Goal: Task Accomplishment & Management: Use online tool/utility

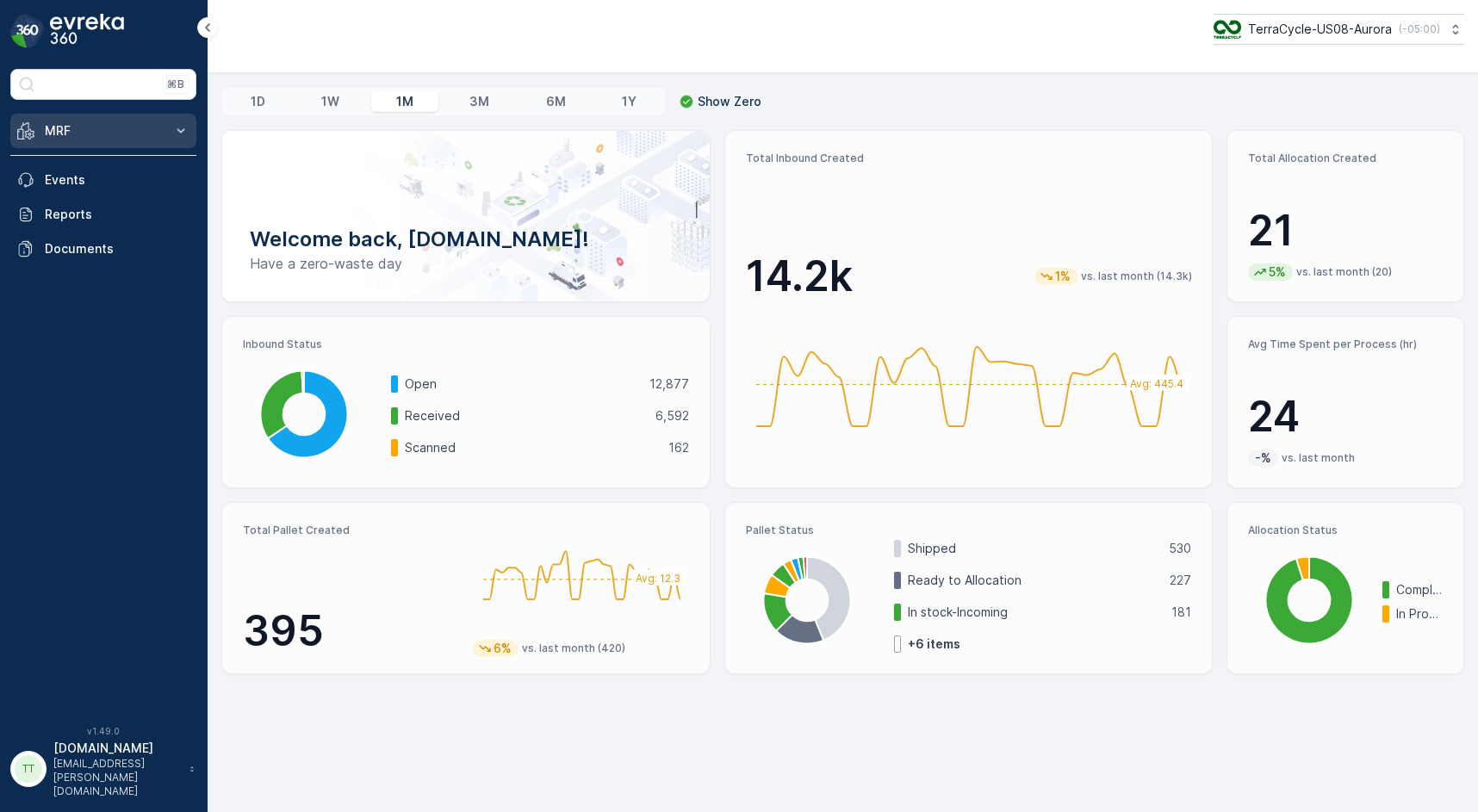
click at [167, 125] on button "MRF" at bounding box center [103, 131] width 186 height 34
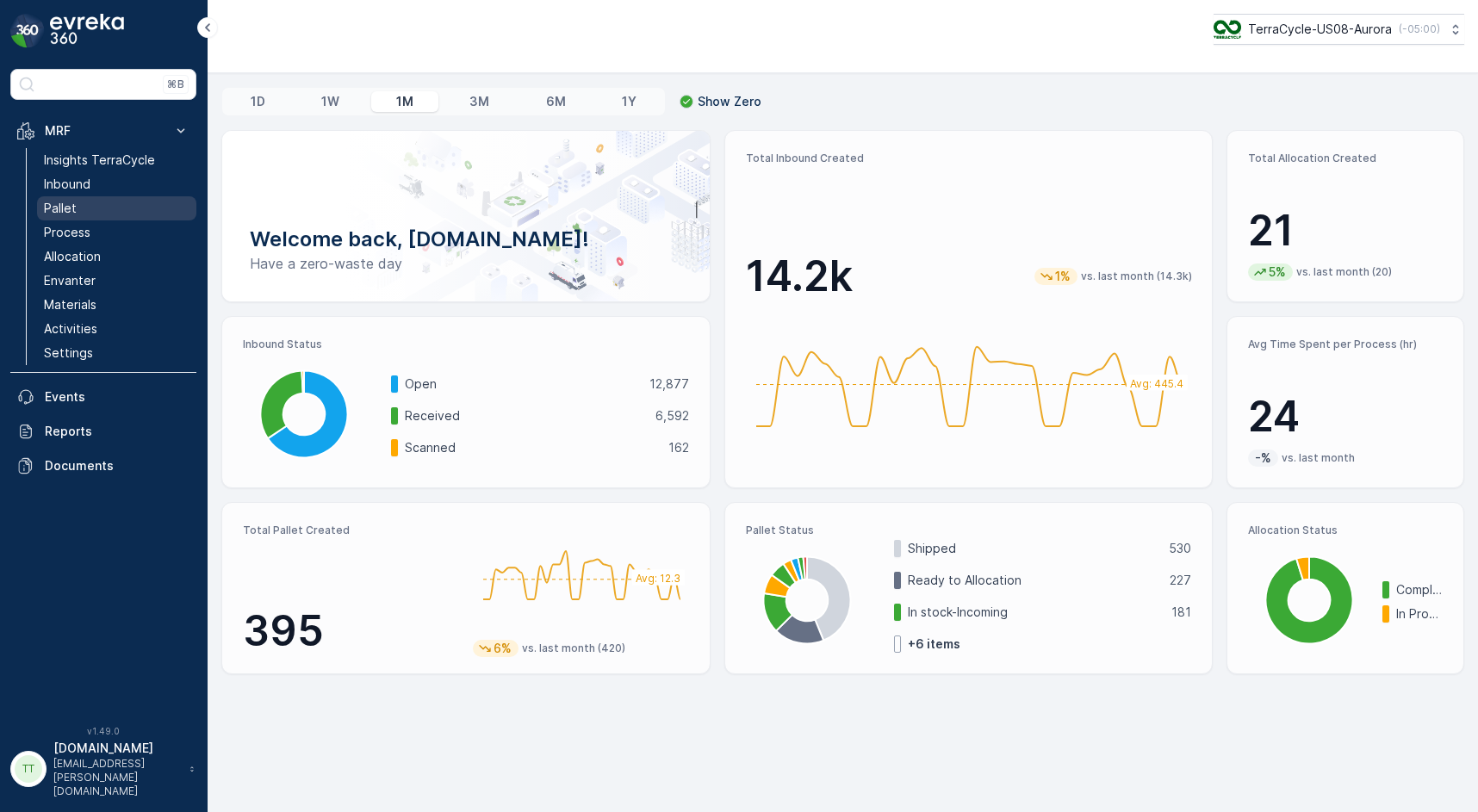
click at [85, 208] on link "Pallet" at bounding box center [116, 208] width 159 height 24
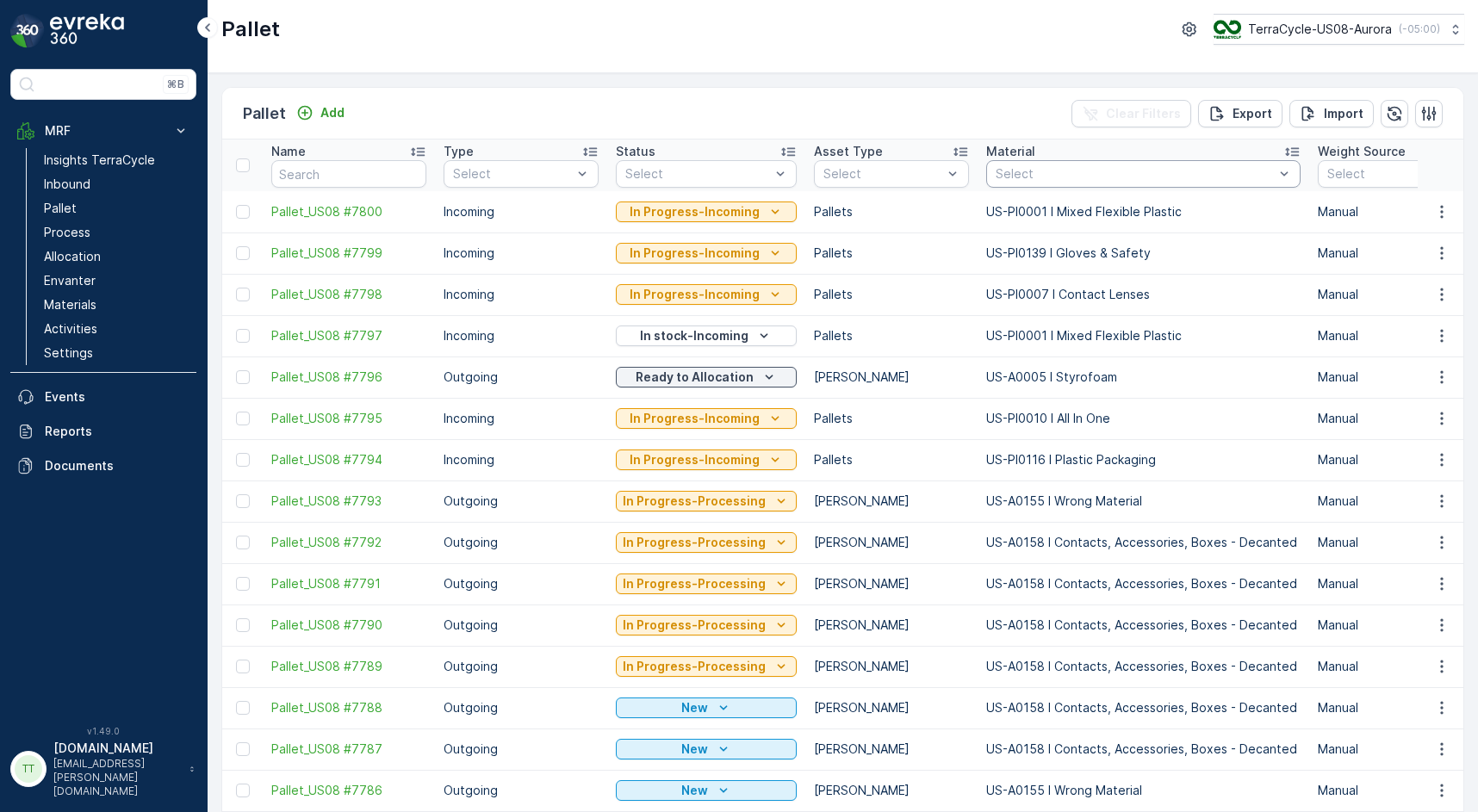
paste input "7,357"
type input "7,357"
click at [1045, 177] on div "7,357" at bounding box center [1135, 174] width 281 height 13
click at [1045, 177] on div at bounding box center [1135, 174] width 281 height 13
click at [1121, 181] on p "Select" at bounding box center [1135, 174] width 279 height 17
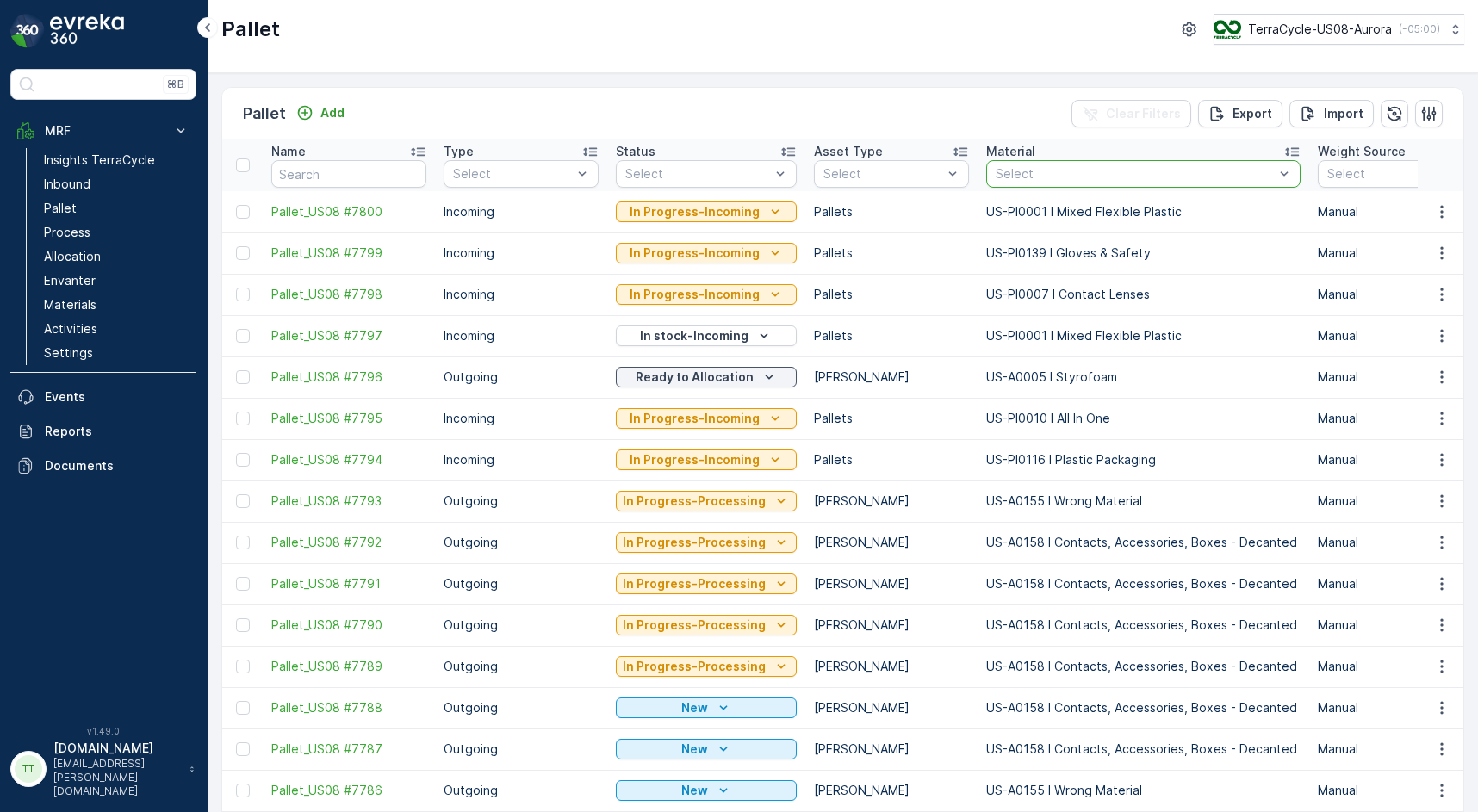
paste input "US-A0016 I Mixed Wood"
type input "US-A0016 I Mixed Wood"
click at [998, 217] on div at bounding box center [1003, 214] width 13 height 13
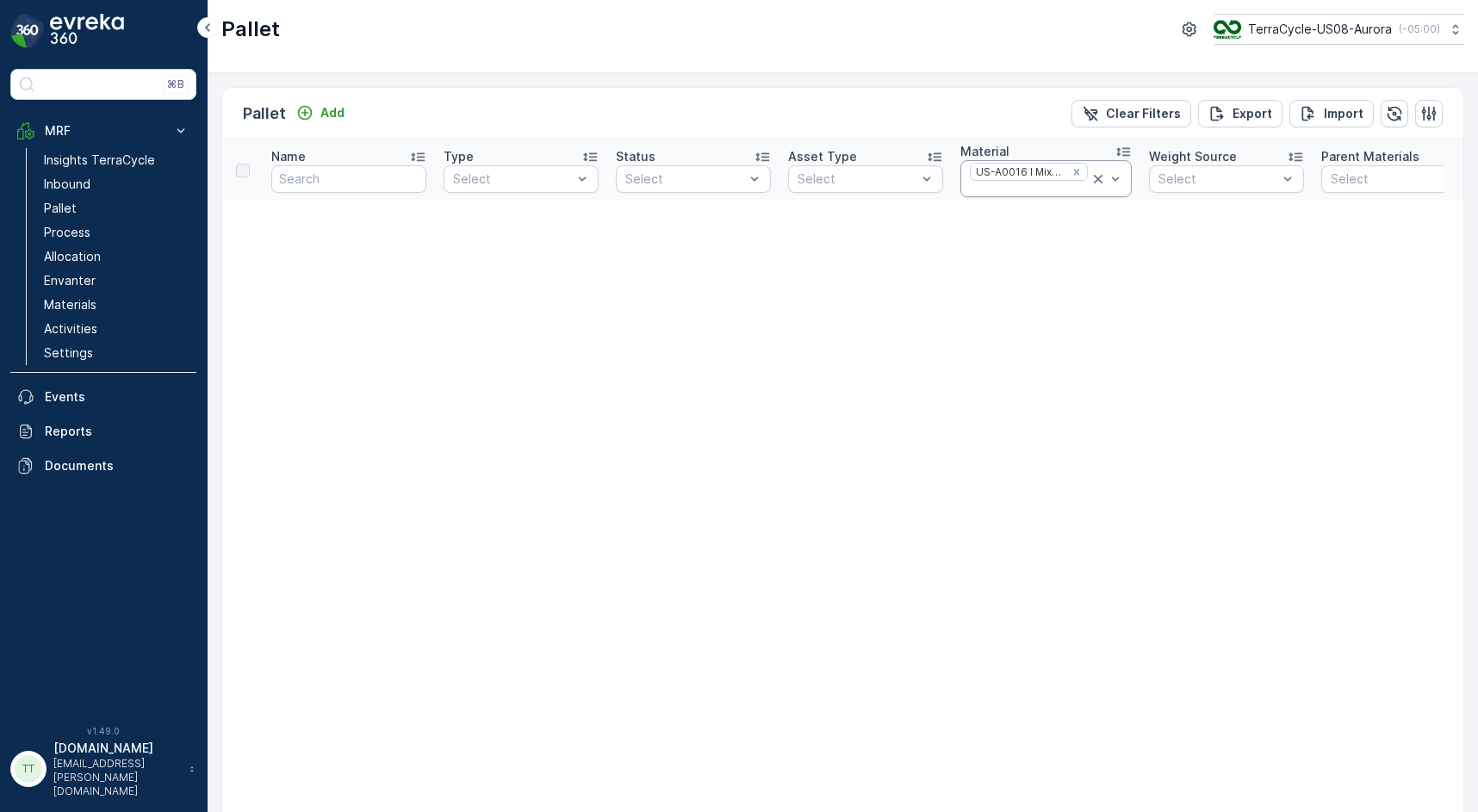
click at [1064, 188] on div at bounding box center [1029, 189] width 121 height 13
click at [1077, 166] on icon "Remove US-A0016 I Mixed Wood" at bounding box center [1076, 172] width 12 height 12
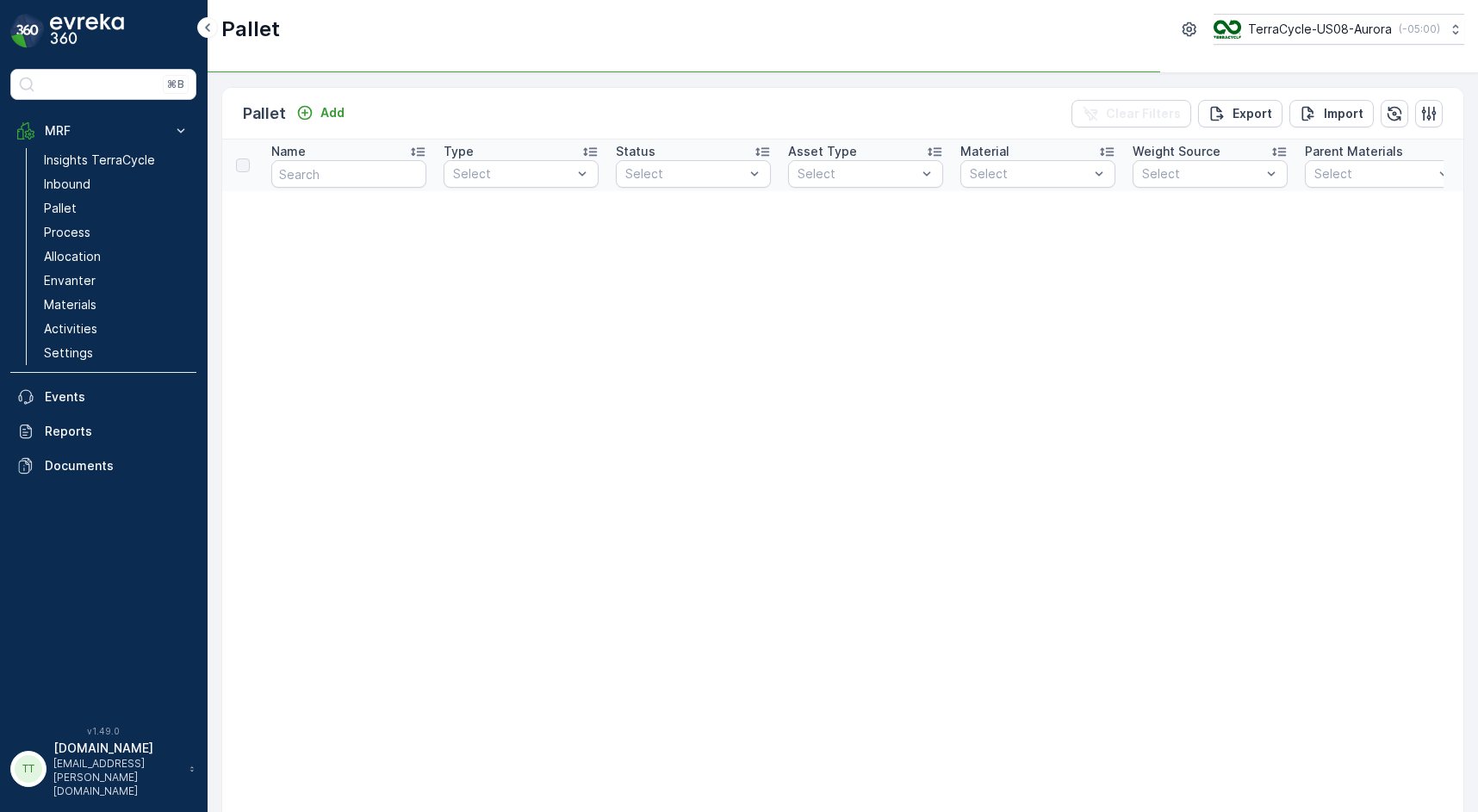
click at [1028, 178] on div at bounding box center [1030, 174] width 122 height 13
paste input "US-PI0327"
type input "US-PI0327"
click at [975, 219] on div at bounding box center [977, 222] width 13 height 13
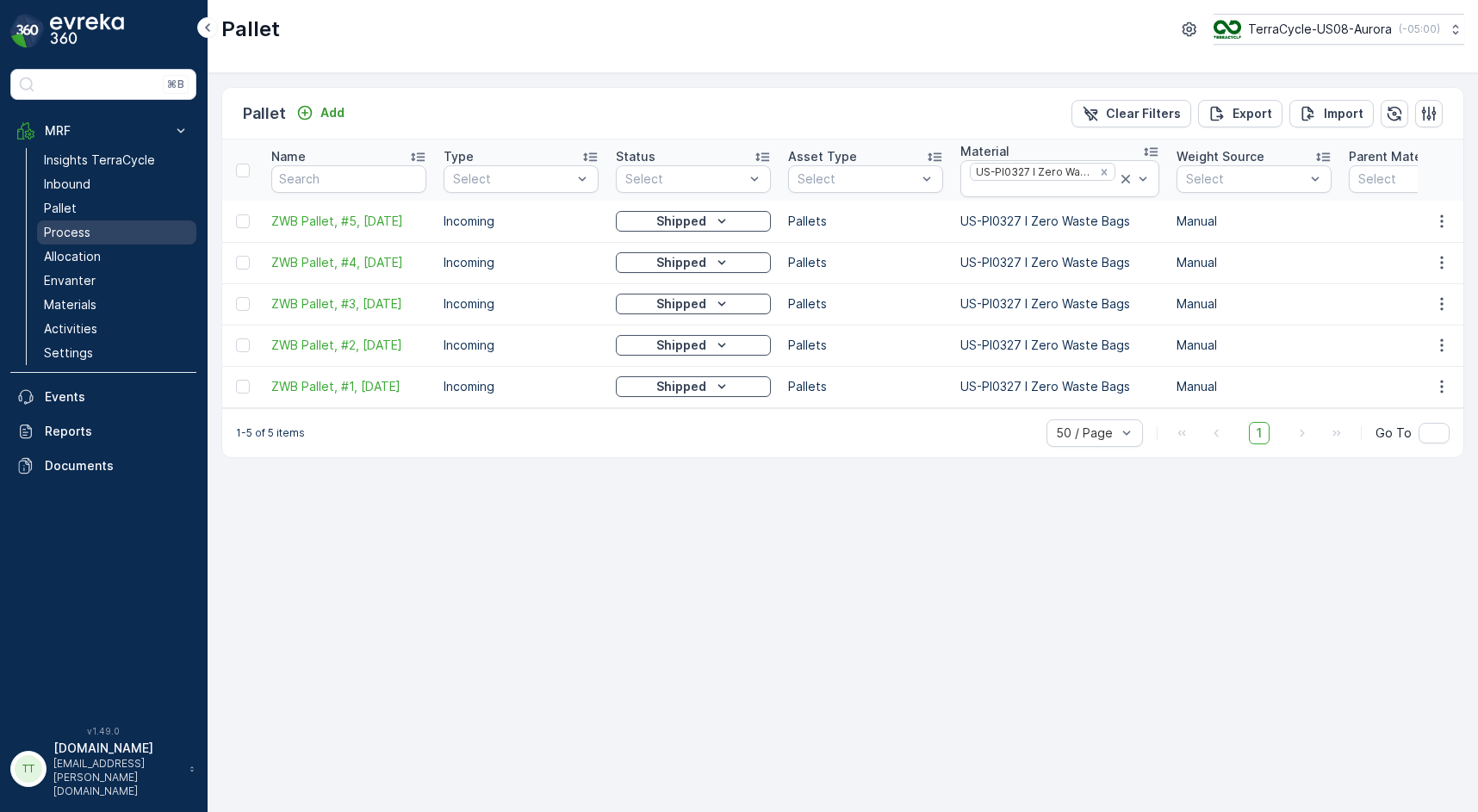
click at [101, 239] on link "Process" at bounding box center [116, 232] width 159 height 24
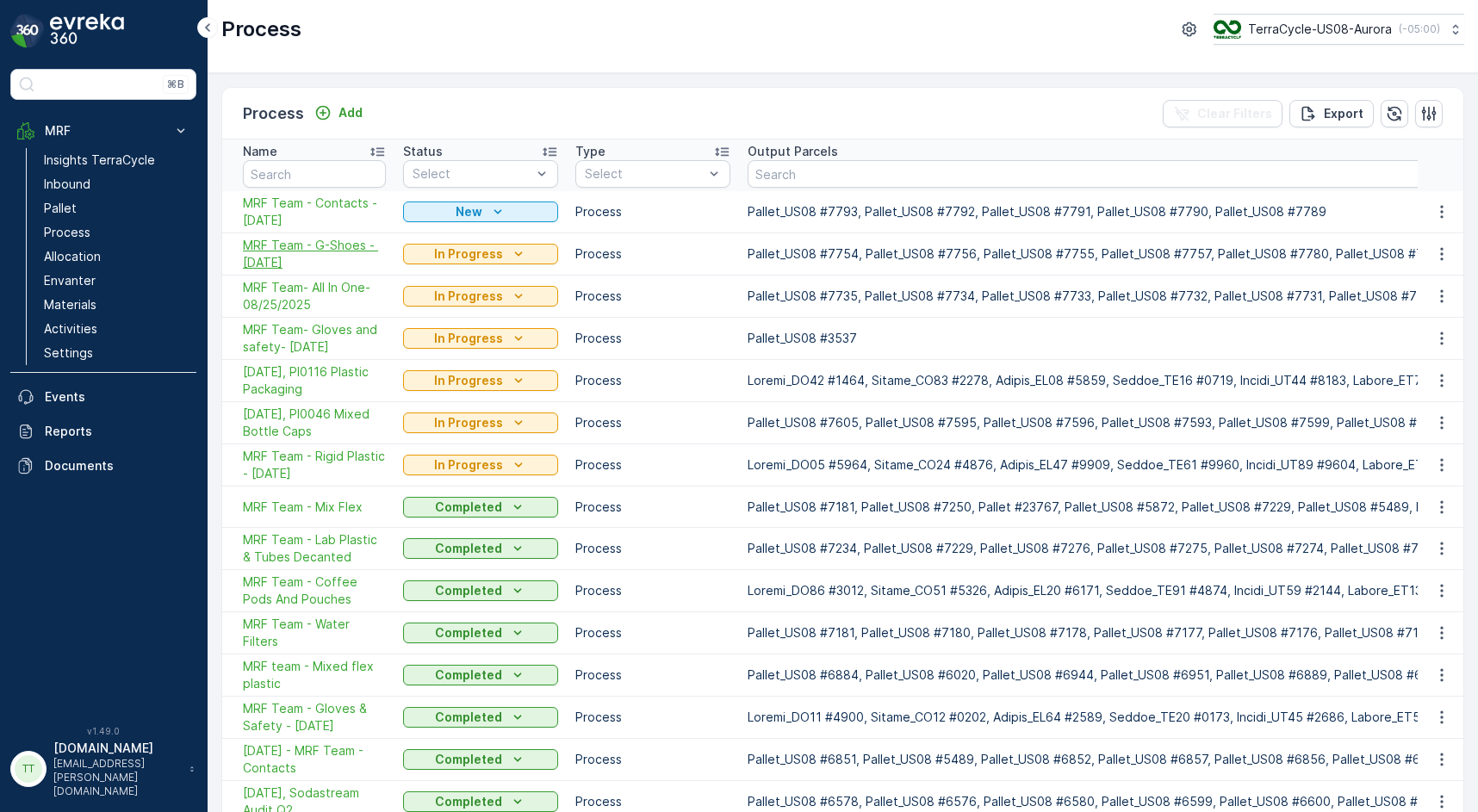
click at [284, 259] on span "MRF Team - G-Shoes - [DATE]" at bounding box center [315, 254] width 143 height 34
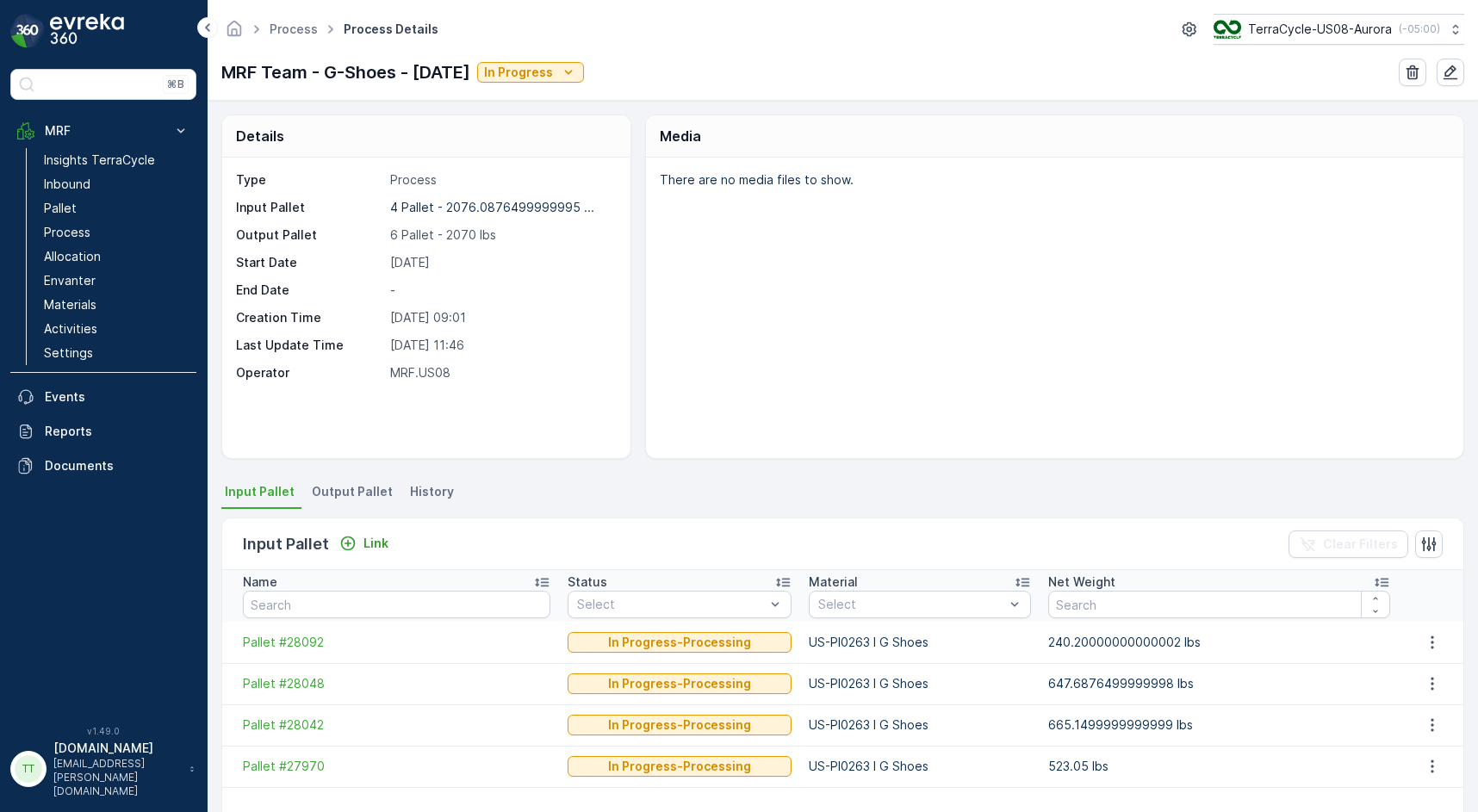
click at [365, 510] on div "Input Pallet Link Clear Filters Name Status Select Material Select Net Weight P…" at bounding box center [843, 692] width 1243 height 366
click at [358, 489] on span "Output Pallet" at bounding box center [352, 491] width 81 height 17
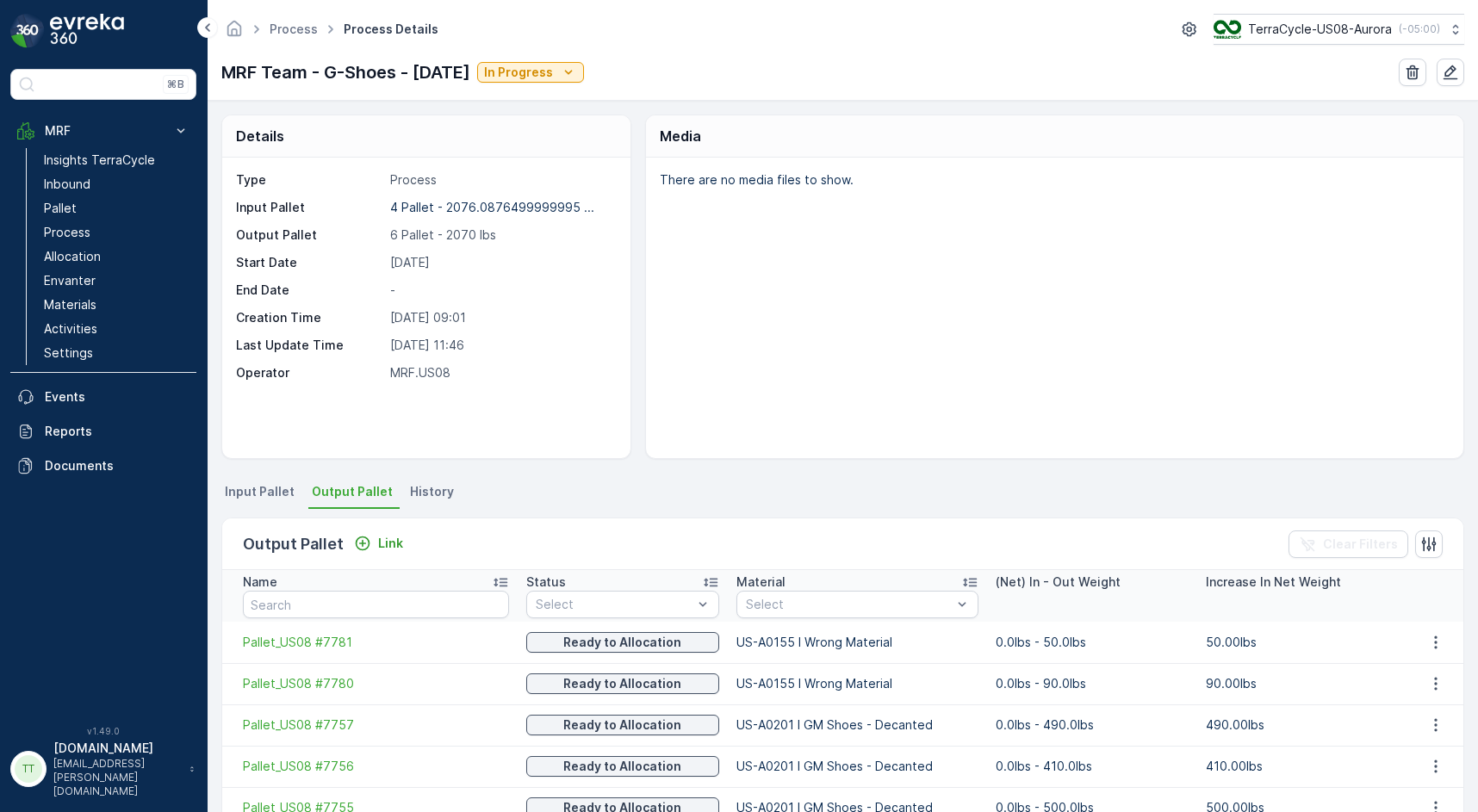
scroll to position [130, 0]
